Goal: Find specific page/section: Find specific page/section

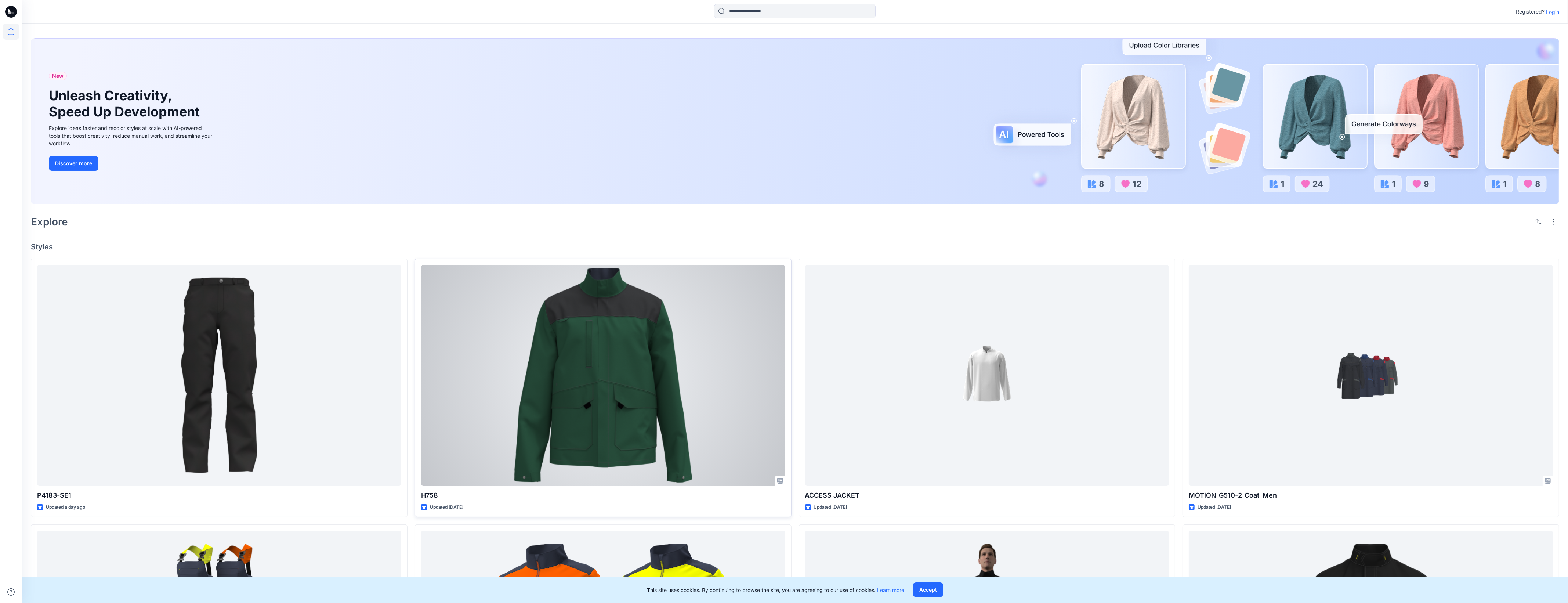
click at [761, 375] on div at bounding box center [603, 375] width 364 height 221
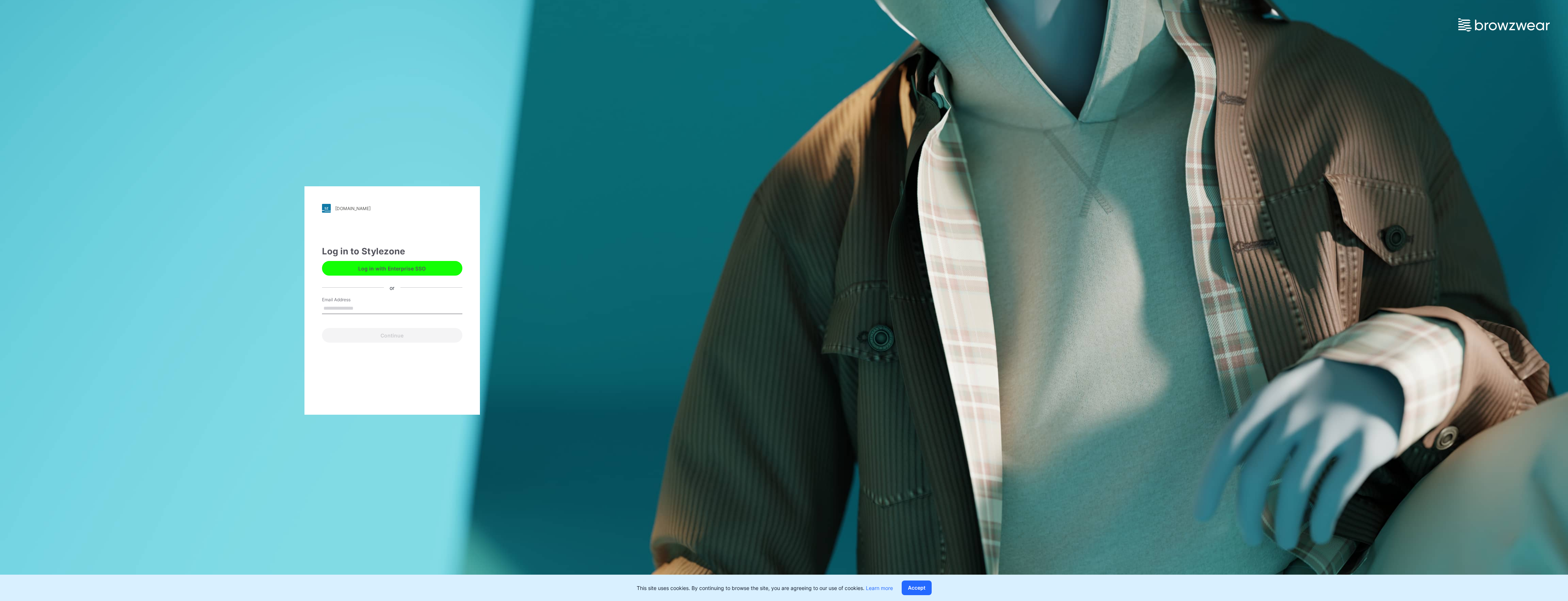
click at [331, 306] on input "Email Address" at bounding box center [391, 308] width 140 height 11
type input "**********"
click at [370, 335] on button "Continue" at bounding box center [391, 335] width 140 height 15
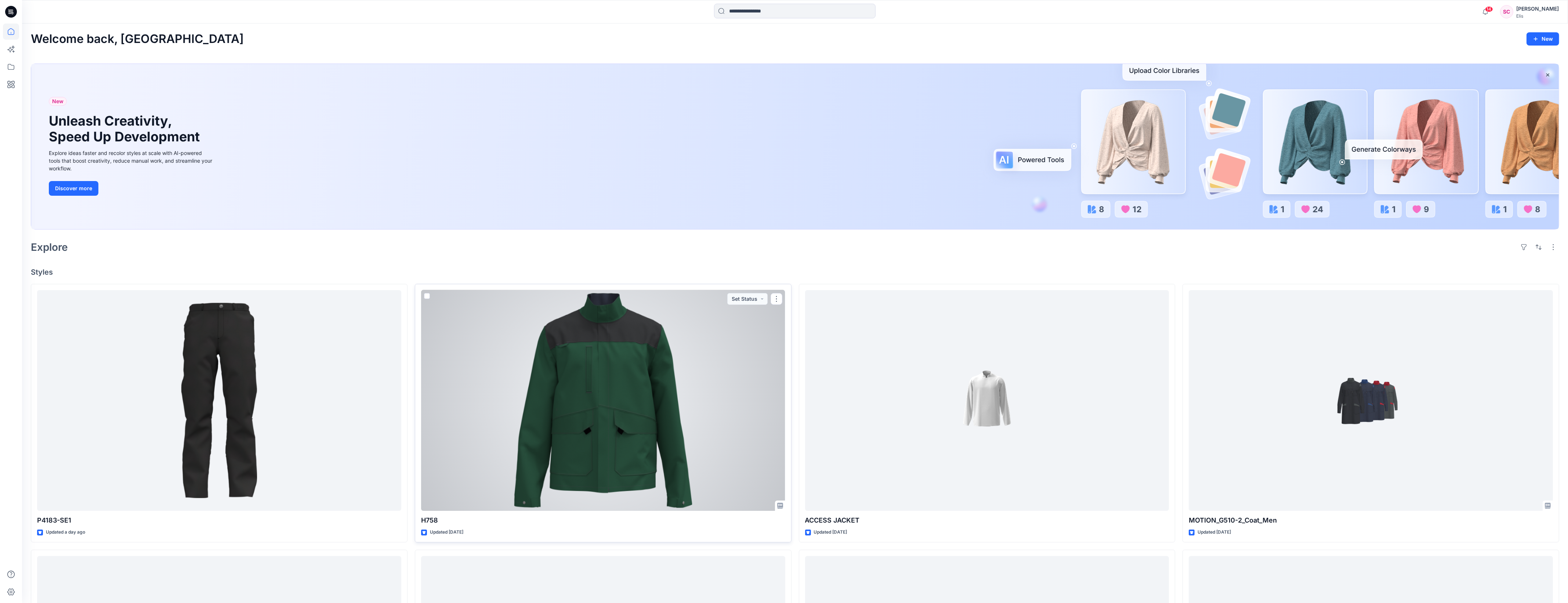
click at [545, 366] on div at bounding box center [603, 400] width 364 height 221
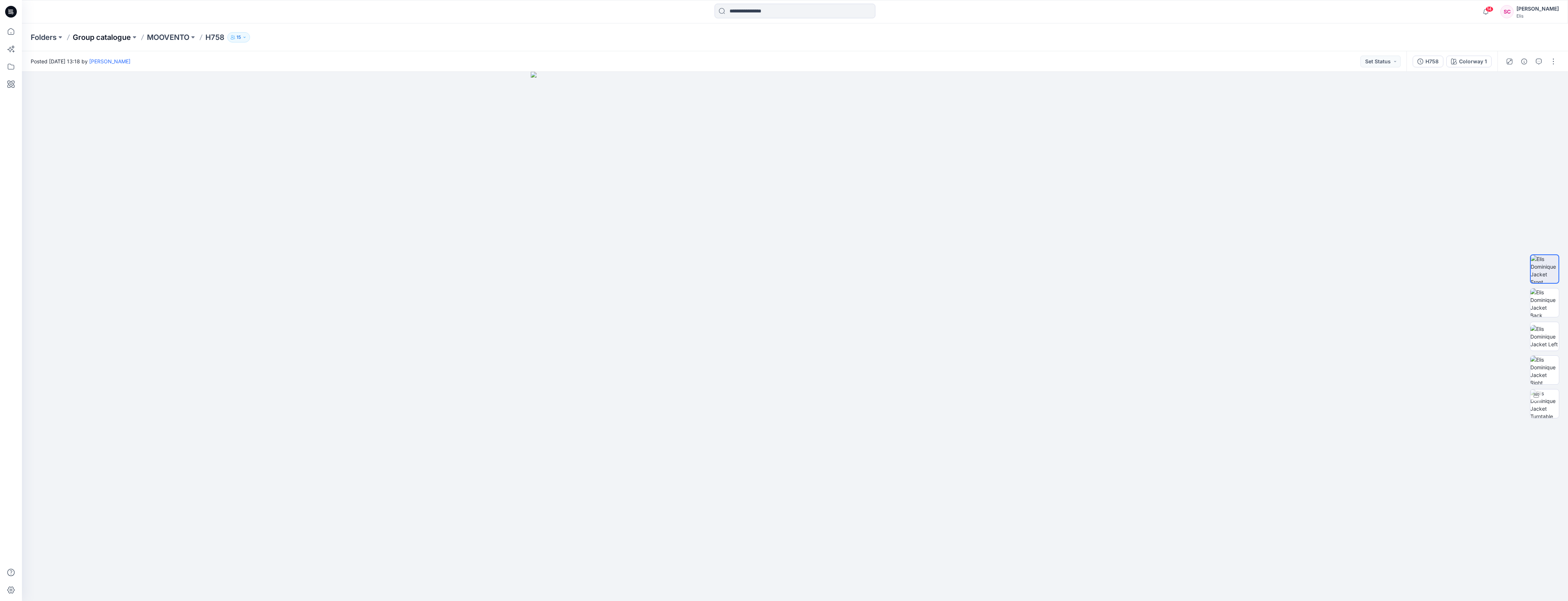
click at [88, 38] on p "Group catalogue" at bounding box center [101, 38] width 58 height 10
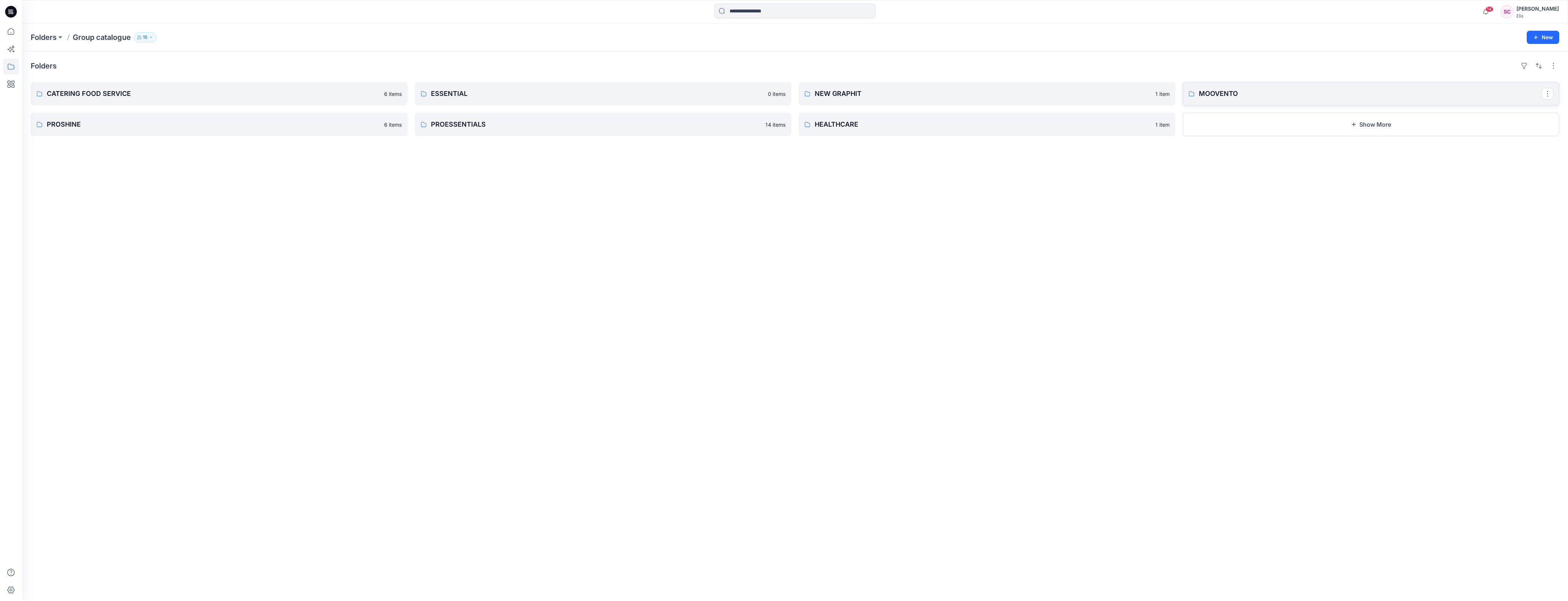
click at [1337, 92] on p "MOOVENTO" at bounding box center [1370, 93] width 343 height 10
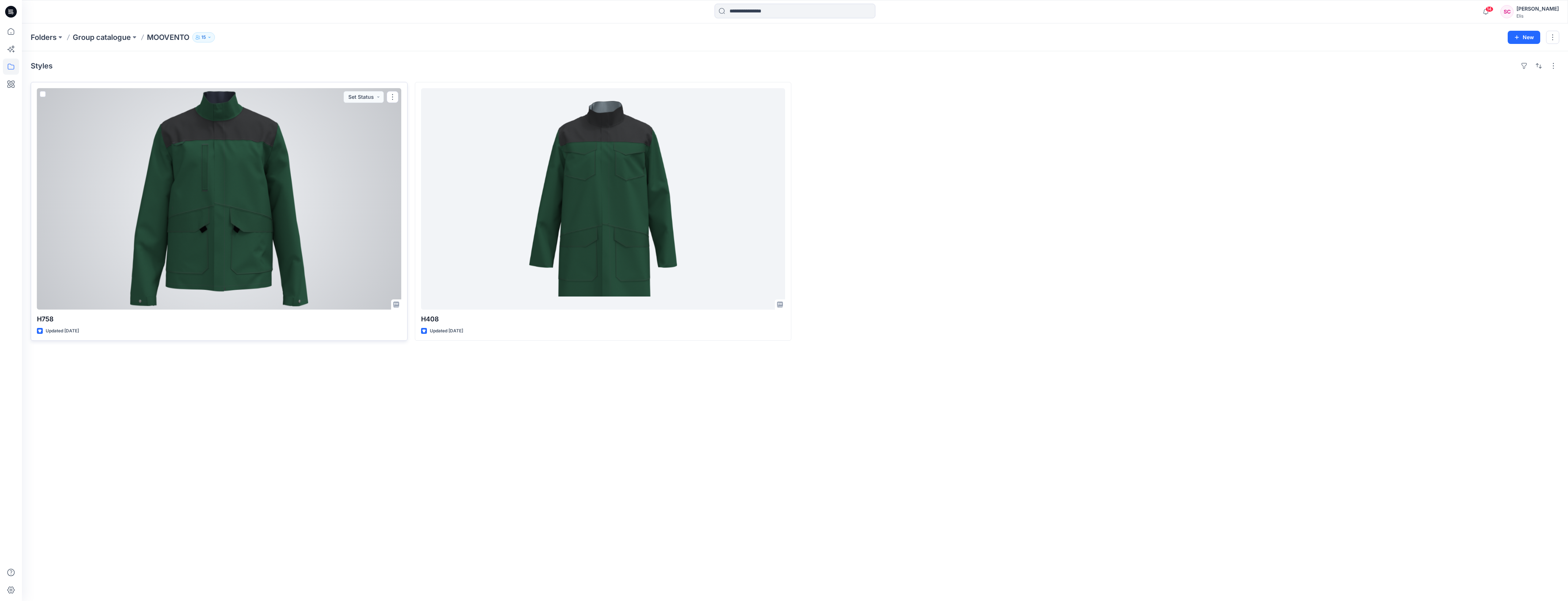
click at [230, 297] on div at bounding box center [219, 199] width 364 height 222
